Goal: Task Accomplishment & Management: Manage account settings

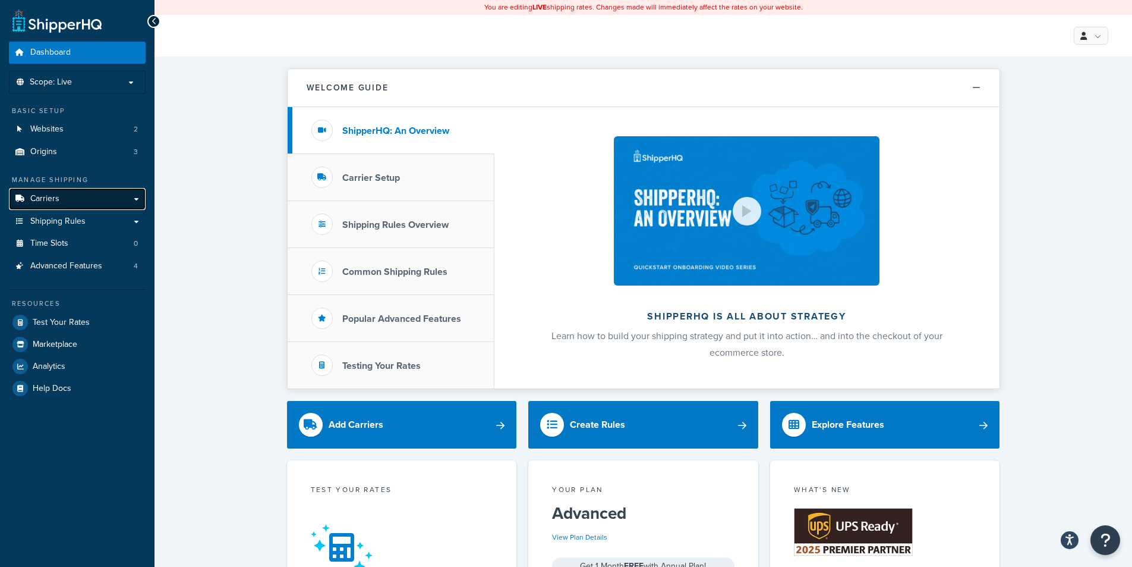
click at [64, 199] on link "Carriers" at bounding box center [77, 199] width 137 height 22
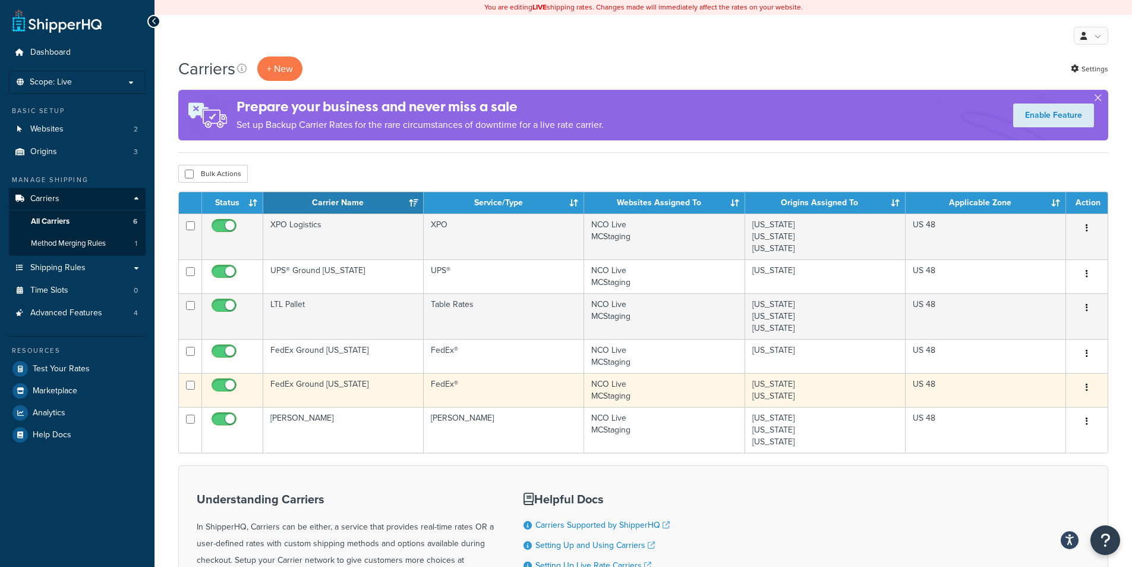
click at [669, 388] on td "NCO Live MCStaging" at bounding box center [664, 390] width 161 height 34
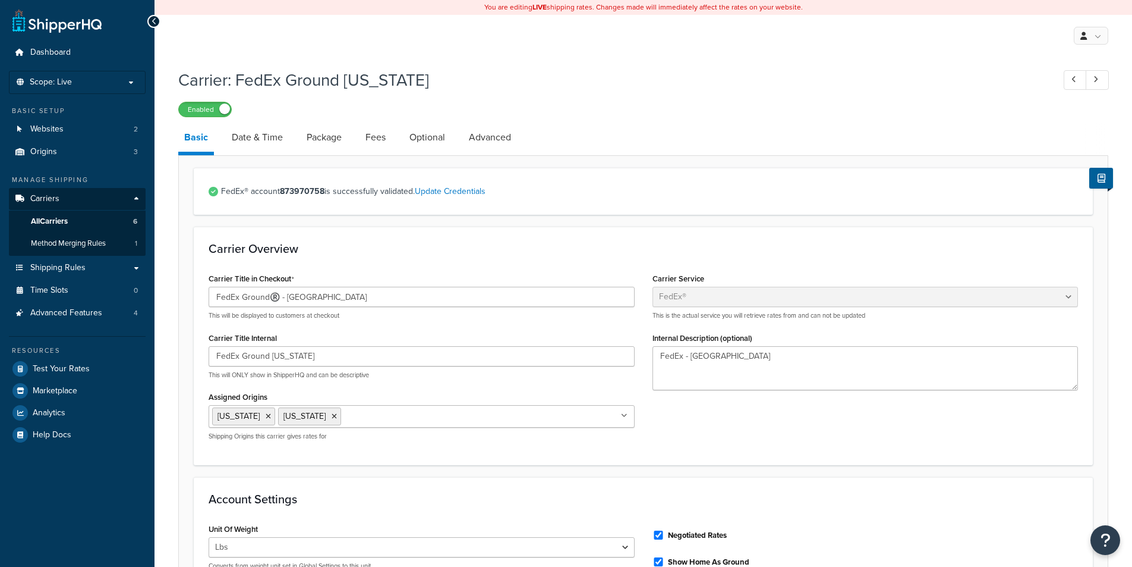
select select "fedEx"
select select "REGULAR_PICKUP"
select select "YOUR_PACKAGING"
click at [314, 141] on link "Package" at bounding box center [324, 137] width 47 height 29
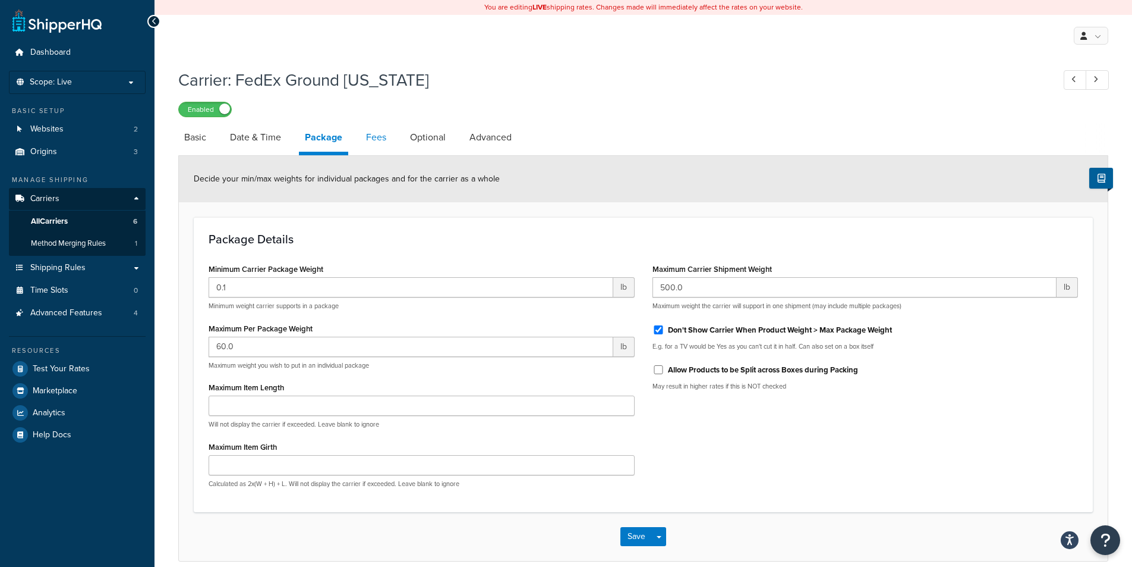
click at [372, 139] on link "Fees" at bounding box center [376, 137] width 32 height 29
select select "item"
select select "AFTER"
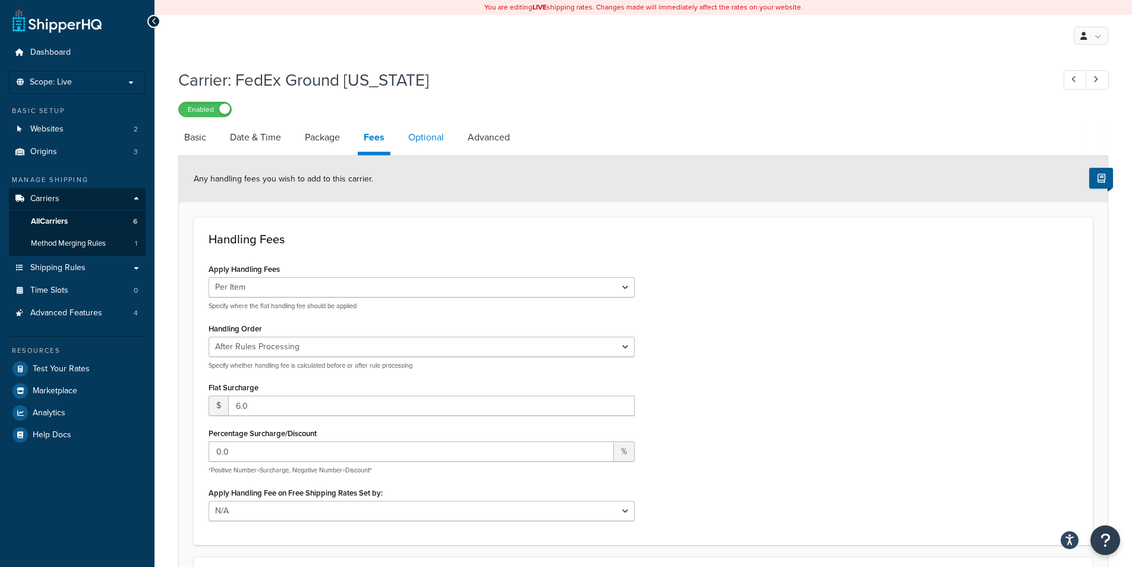
click at [417, 138] on link "Optional" at bounding box center [426, 137] width 48 height 29
select select "residential"
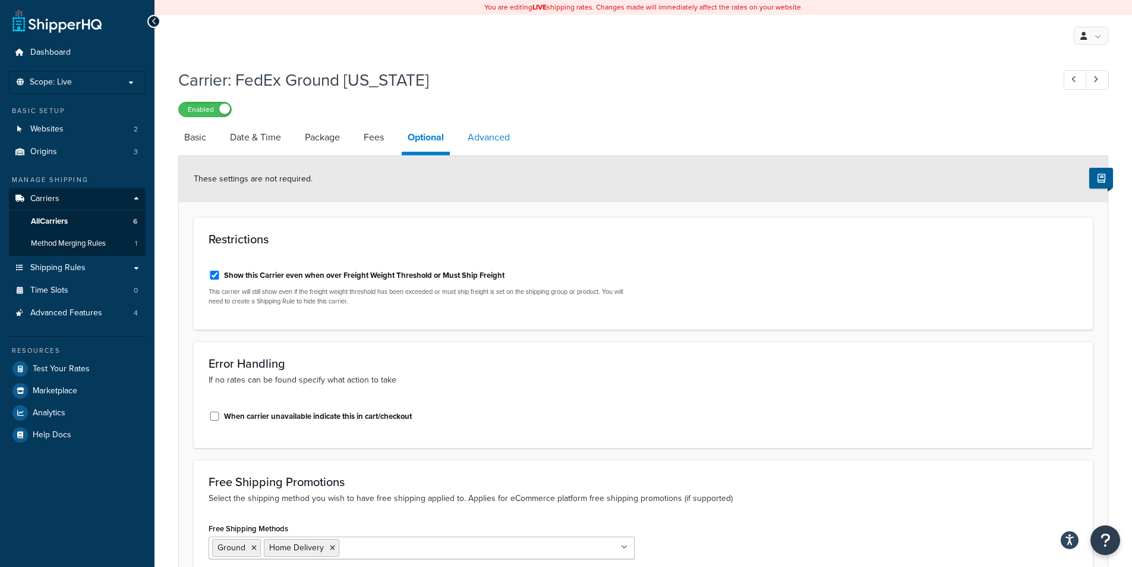
click at [479, 134] on link "Advanced" at bounding box center [489, 137] width 54 height 29
select select "false"
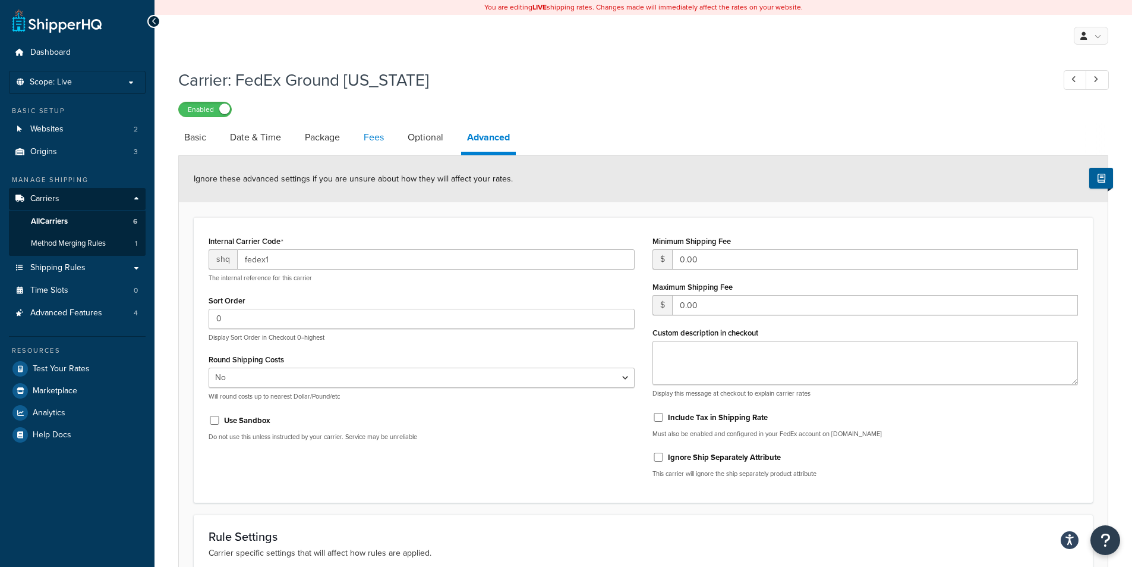
click at [374, 139] on link "Fees" at bounding box center [374, 137] width 32 height 29
select select "item"
select select "AFTER"
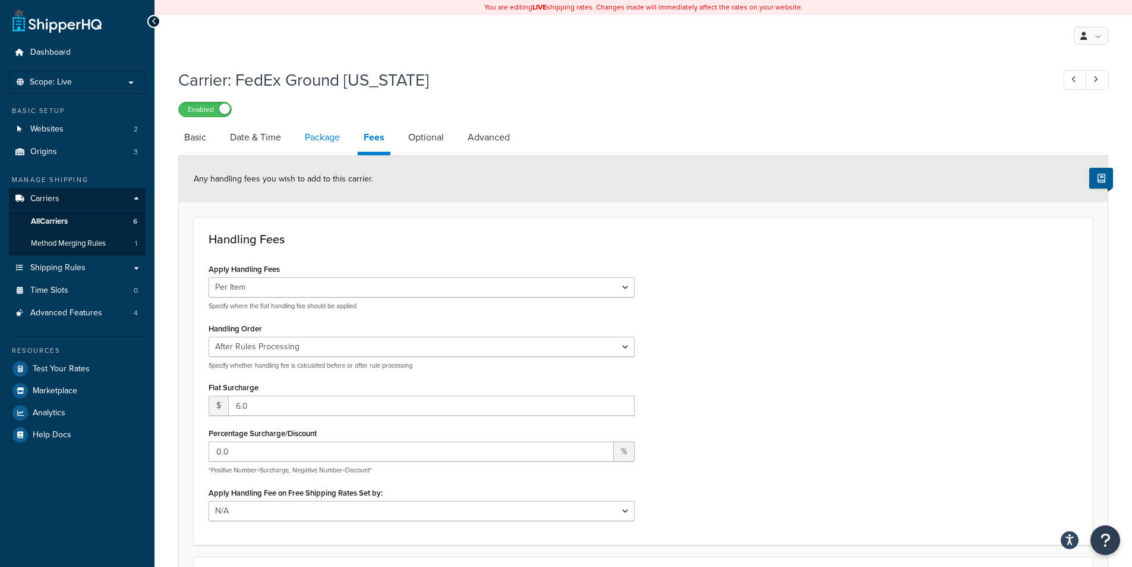
click at [321, 138] on link "Package" at bounding box center [322, 137] width 47 height 29
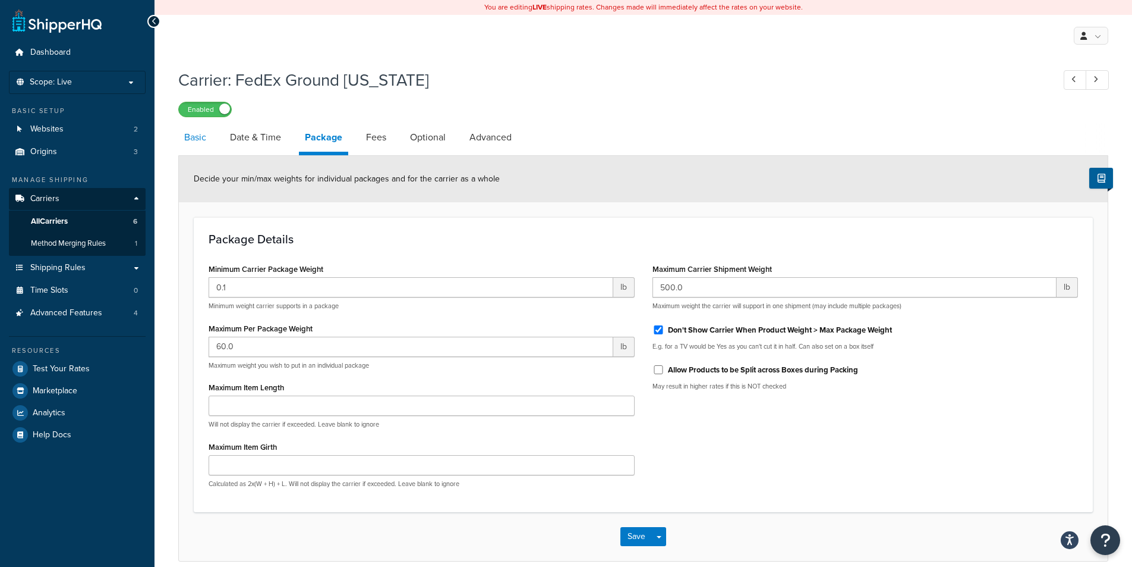
click at [196, 143] on link "Basic" at bounding box center [195, 137] width 34 height 29
select select "fedEx"
select select "REGULAR_PICKUP"
select select "YOUR_PACKAGING"
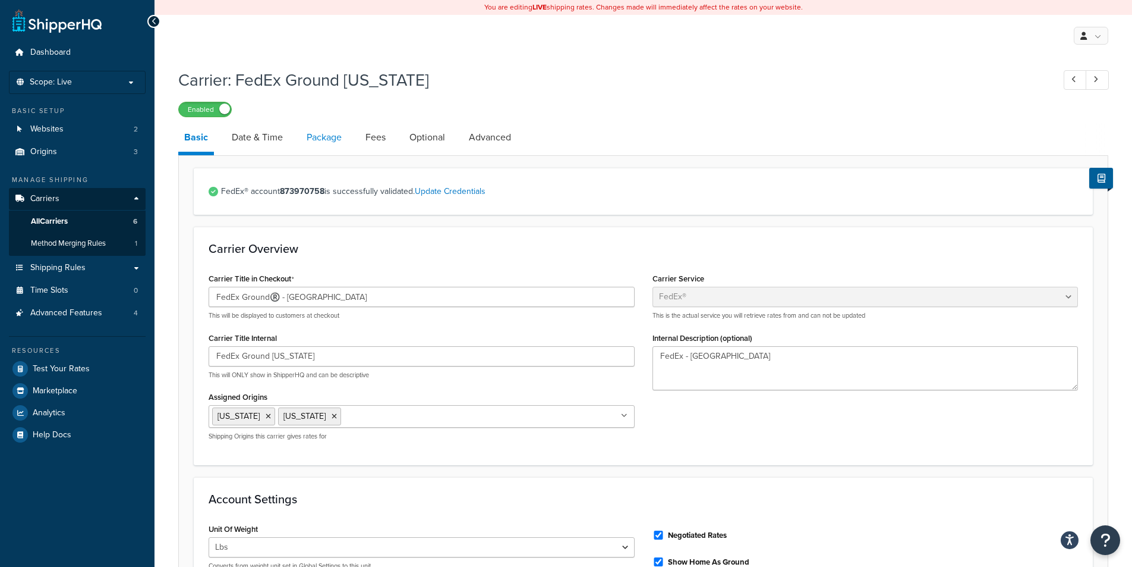
click at [323, 135] on link "Package" at bounding box center [324, 137] width 47 height 29
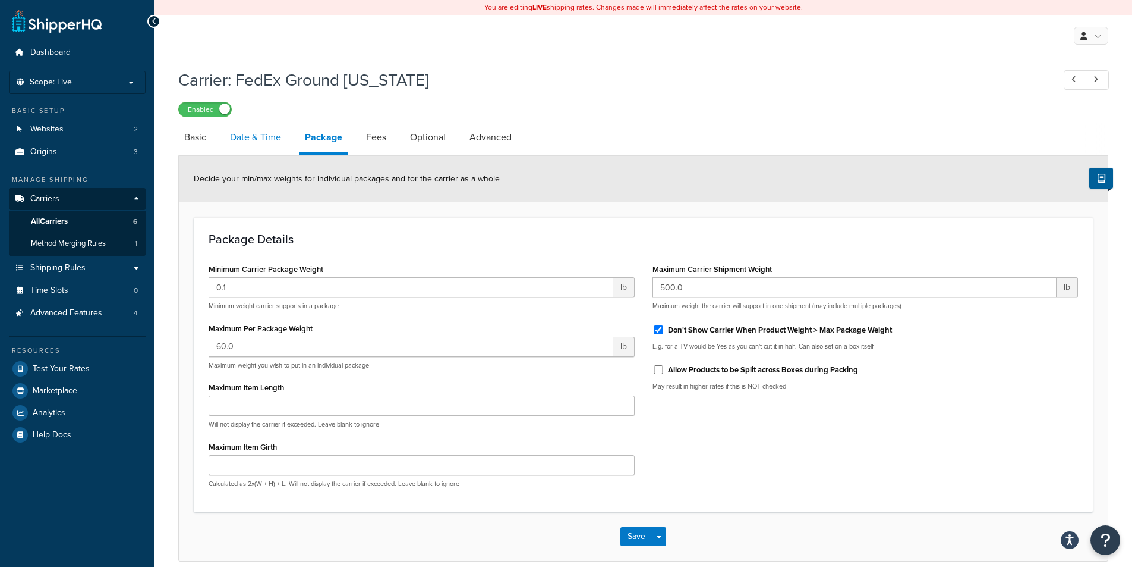
click at [244, 137] on link "Date & Time" at bounding box center [255, 137] width 63 height 29
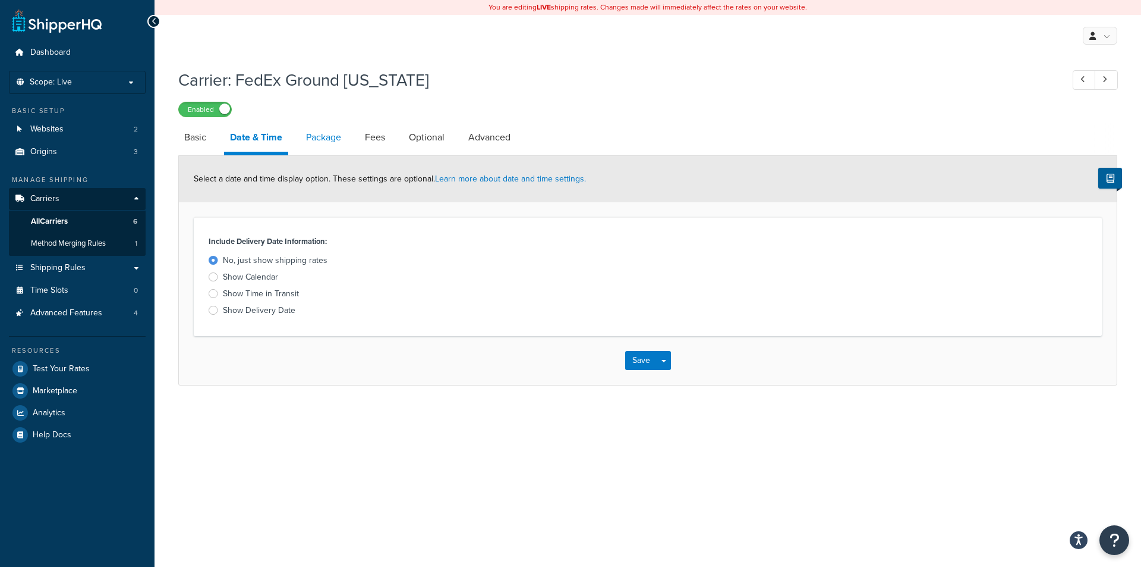
click at [326, 134] on link "Package" at bounding box center [323, 137] width 47 height 29
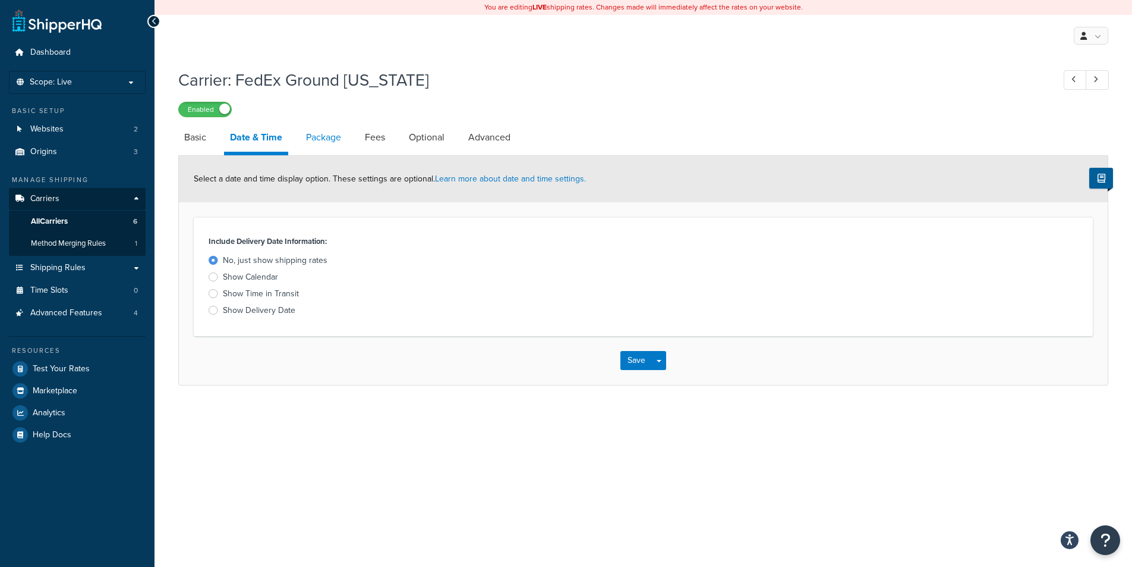
click at [326, 134] on link "Package" at bounding box center [323, 137] width 47 height 29
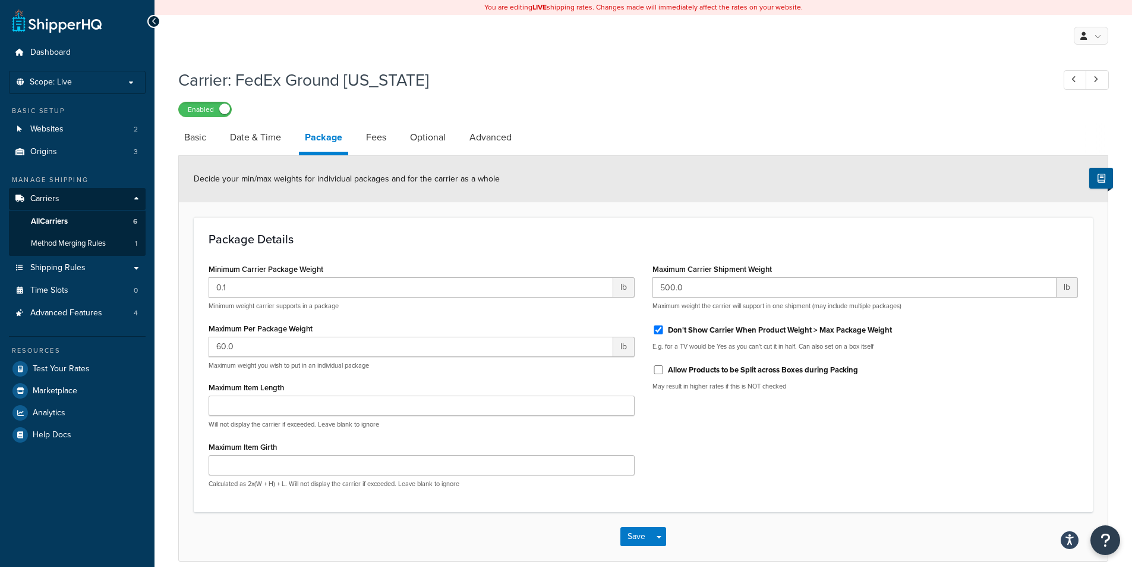
click at [392, 137] on link "Fees" at bounding box center [376, 137] width 32 height 29
select select "item"
select select "AFTER"
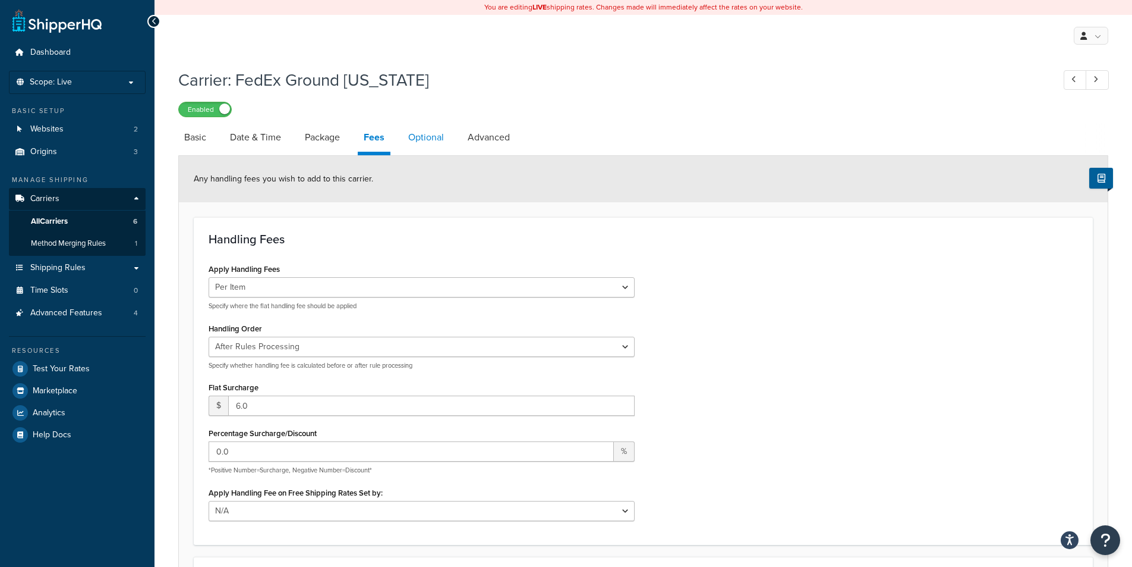
click at [430, 140] on link "Optional" at bounding box center [426, 137] width 48 height 29
select select "residential"
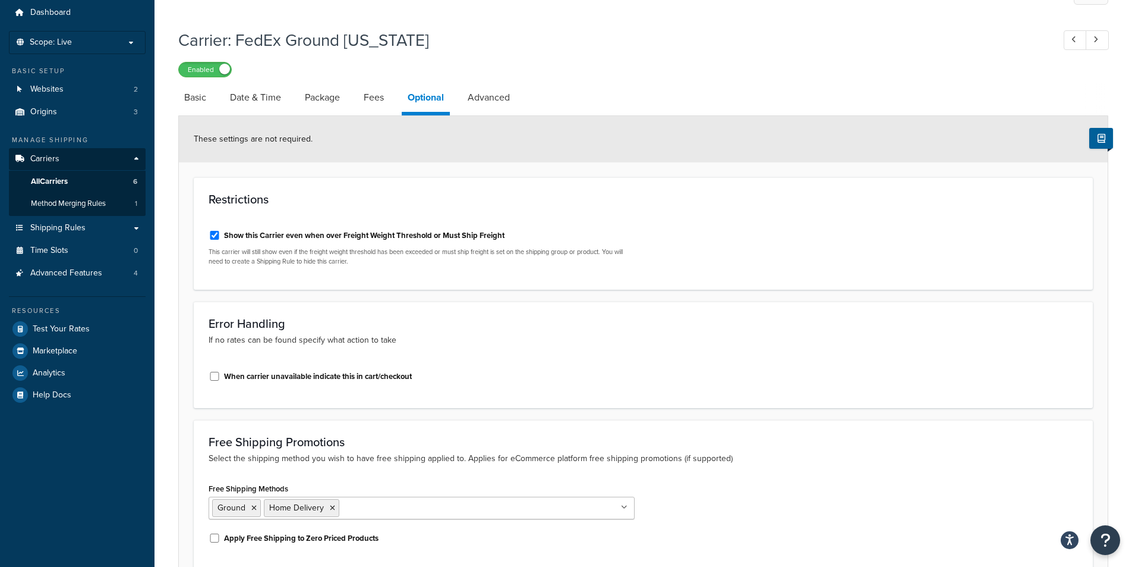
scroll to position [33, 0]
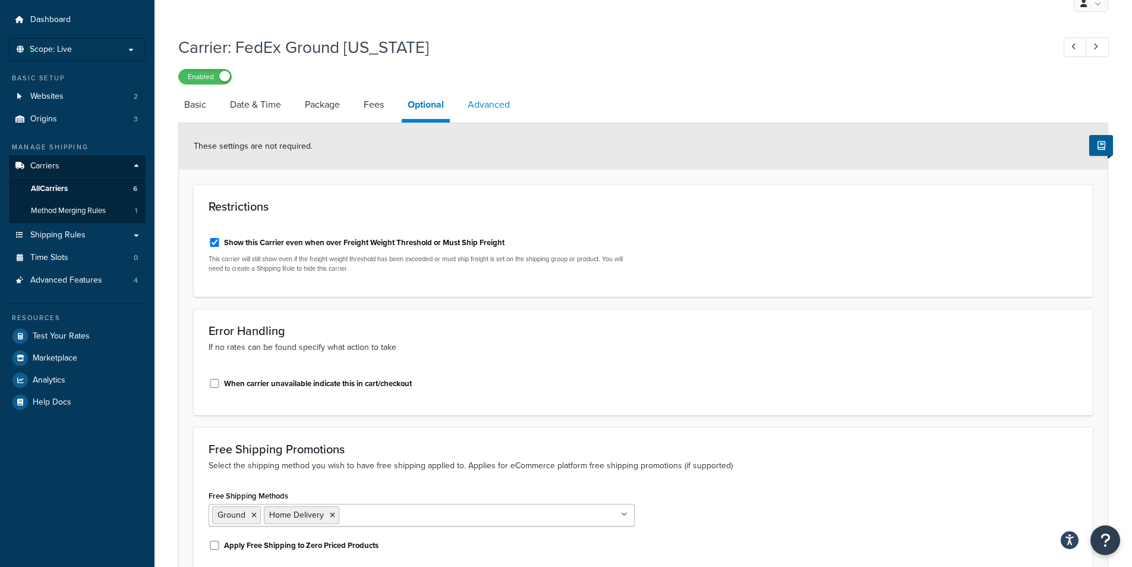
click at [503, 102] on link "Advanced" at bounding box center [489, 104] width 54 height 29
select select "false"
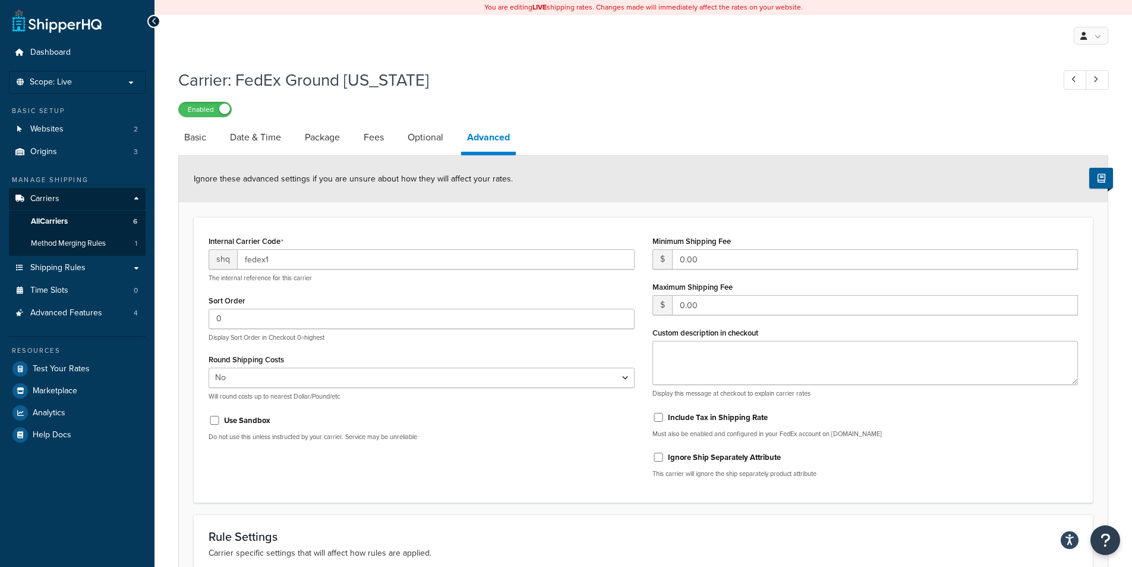
click at [153, 21] on icon at bounding box center [154, 21] width 5 height 8
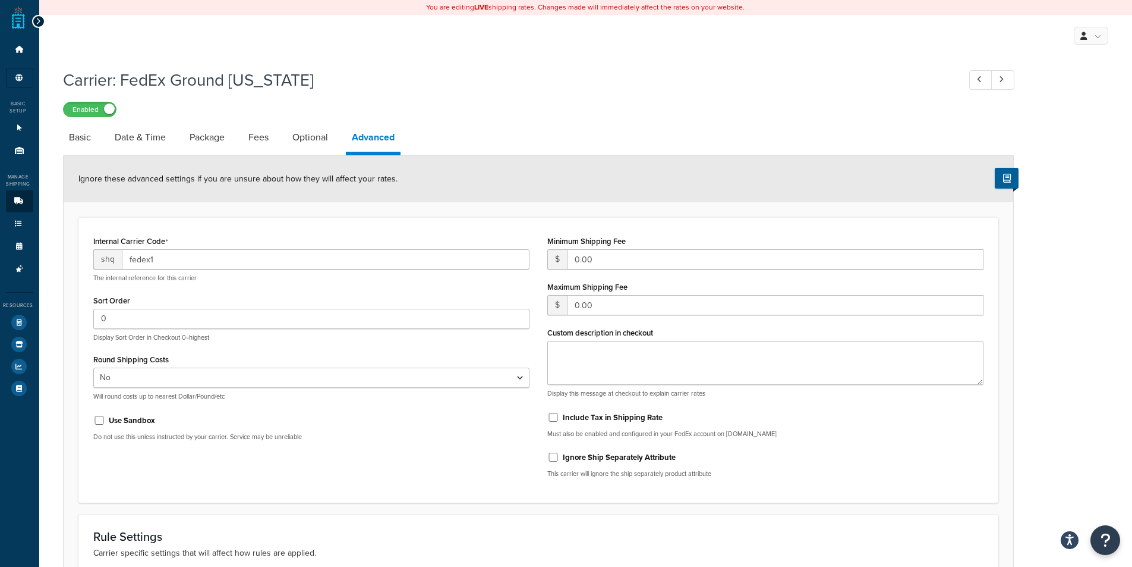
click at [40, 22] on div at bounding box center [38, 21] width 13 height 13
